Goal: Task Accomplishment & Management: Manage account settings

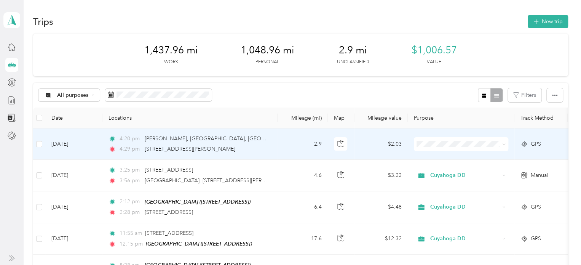
click at [444, 157] on span "Cuyahoga DD" at bounding box center [468, 156] width 70 height 8
